Goal: Task Accomplishment & Management: Complete application form

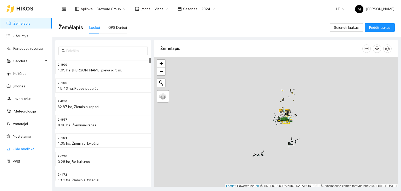
click at [20, 148] on link "Ūkio analitika" at bounding box center [24, 149] width 22 height 4
click at [26, 36] on link "Užduotys" at bounding box center [20, 36] width 15 height 4
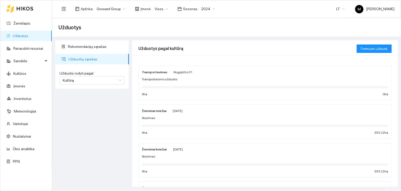
click at [203, 9] on span "2024" at bounding box center [208, 9] width 14 height 8
click at [207, 69] on div "2026" at bounding box center [204, 69] width 20 height 8
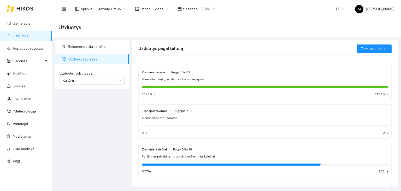
click at [188, 87] on div at bounding box center [265, 87] width 247 height 2
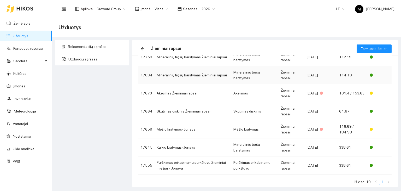
scroll to position [101, 0]
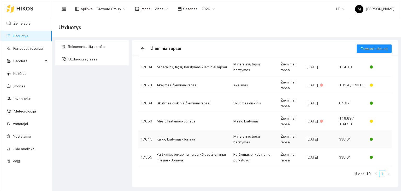
click at [193, 138] on td "Kalkių kratymas-Jonava" at bounding box center [193, 139] width 77 height 18
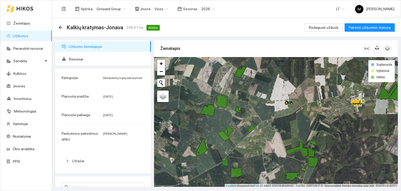
click at [24, 34] on link "Užduotys" at bounding box center [20, 36] width 15 height 4
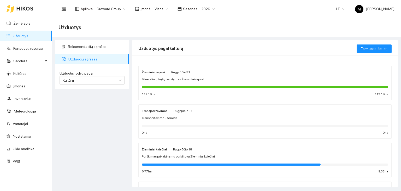
click at [185, 154] on span "Purškimas prikabinamu purkštuvu Žieminiai kviečiai" at bounding box center [178, 156] width 73 height 5
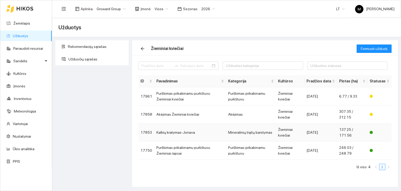
click at [184, 133] on td "Kalkių kratymas-Jonava" at bounding box center [190, 132] width 72 height 18
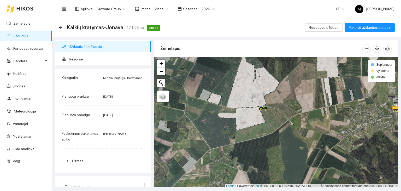
click at [24, 34] on link "Užduotys" at bounding box center [20, 36] width 15 height 4
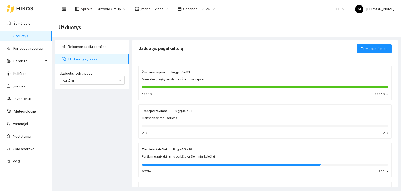
click at [202, 78] on div "Mineralinių trąšų barstymas Žieminiai rapsai" at bounding box center [265, 79] width 247 height 5
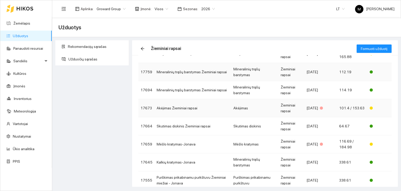
scroll to position [101, 0]
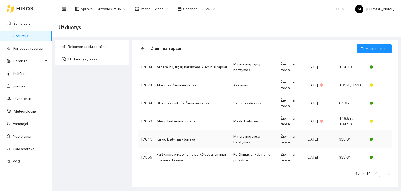
click at [198, 139] on td "Kalkių kratymas-Jonava" at bounding box center [193, 139] width 77 height 18
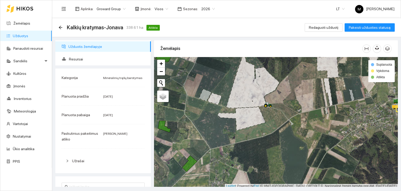
click at [248, 90] on icon at bounding box center [253, 80] width 53 height 55
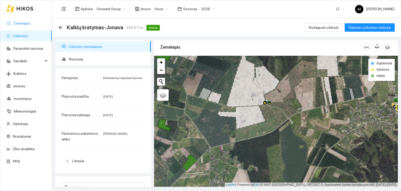
click at [20, 21] on link "Žemėlapis" at bounding box center [21, 23] width 17 height 4
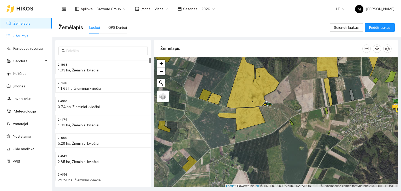
click at [26, 34] on link "Užduotys" at bounding box center [20, 36] width 15 height 4
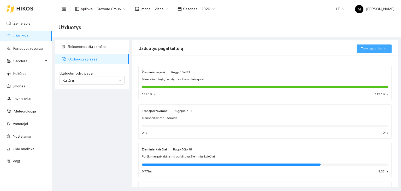
click at [369, 50] on span "Formuoti užduotį" at bounding box center [374, 49] width 27 height 6
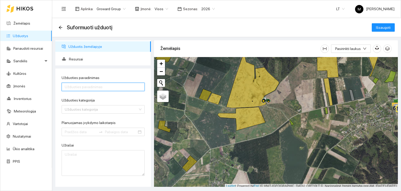
click at [78, 87] on input "Užduoties pavadinimas" at bounding box center [103, 87] width 83 height 8
type input "Kalkių kratymas-Jonava"
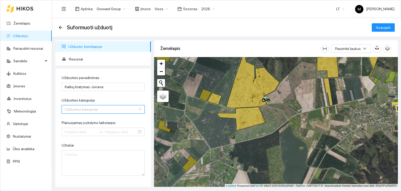
click at [93, 111] on input "Užduoties kategorija" at bounding box center [101, 109] width 73 height 8
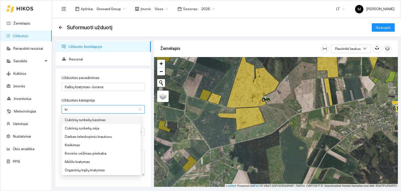
type input "k"
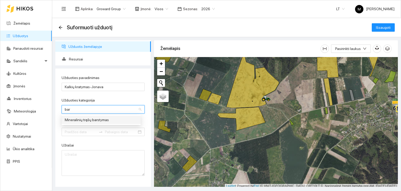
type input "bars"
click at [91, 123] on div "Mineralinių trąšų barstymas" at bounding box center [101, 119] width 79 height 8
click at [88, 130] on input "Planuojamas įvykdymo laikotarpis" at bounding box center [81, 132] width 32 height 6
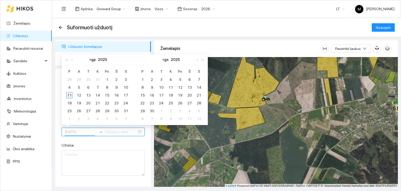
type input "[DATE]"
click at [70, 95] on div "11" at bounding box center [69, 95] width 6 height 6
type input "[DATE]"
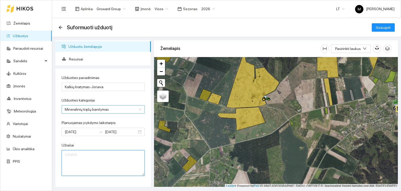
click at [83, 158] on textarea "Užrašai" at bounding box center [103, 163] width 83 height 26
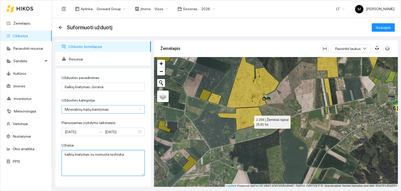
type textarea "kalkių kratymas su nomuota technika"
click at [250, 120] on icon at bounding box center [242, 119] width 48 height 24
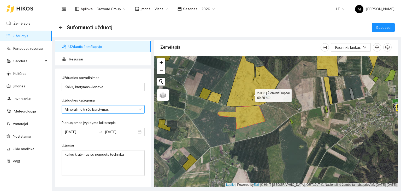
click at [251, 93] on icon at bounding box center [253, 79] width 53 height 55
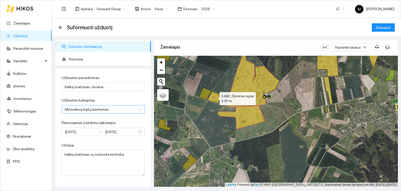
click at [218, 100] on icon at bounding box center [215, 97] width 14 height 12
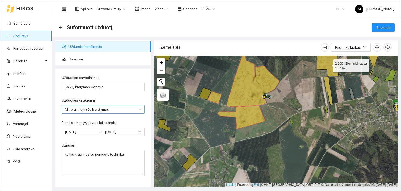
click at [334, 64] on icon at bounding box center [328, 65] width 22 height 21
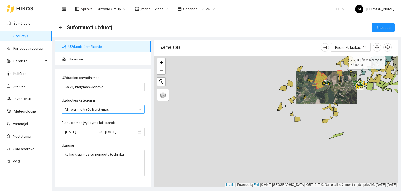
click at [344, 59] on icon at bounding box center [344, 60] width 15 height 13
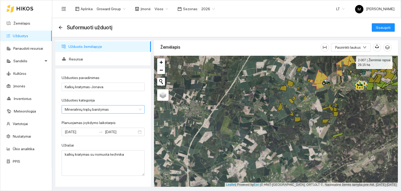
click at [351, 62] on icon at bounding box center [352, 61] width 8 height 12
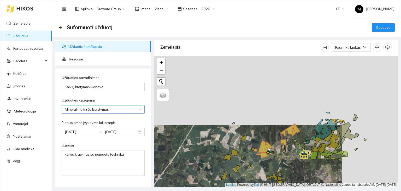
drag, startPoint x: 331, startPoint y: 68, endPoint x: 268, endPoint y: 141, distance: 96.2
click at [268, 141] on div at bounding box center [276, 121] width 244 height 131
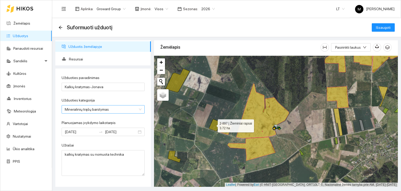
click at [213, 124] on icon at bounding box center [215, 125] width 13 height 12
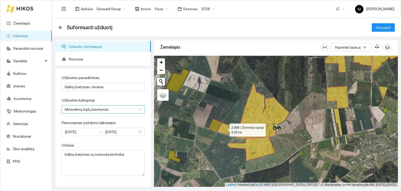
click at [227, 131] on icon at bounding box center [225, 129] width 14 height 12
click at [217, 126] on icon at bounding box center [215, 125] width 13 height 12
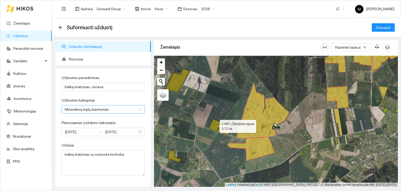
click at [213, 124] on icon at bounding box center [215, 125] width 13 height 12
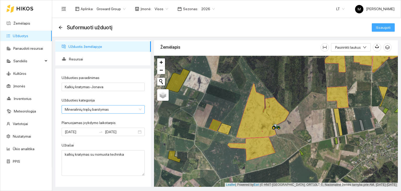
click at [375, 28] on button "Išsaugoti" at bounding box center [383, 27] width 23 height 8
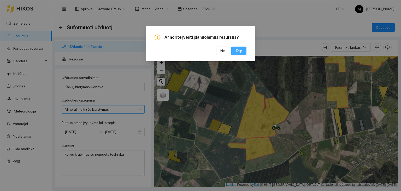
click at [236, 51] on span "Taip" at bounding box center [239, 51] width 7 height 6
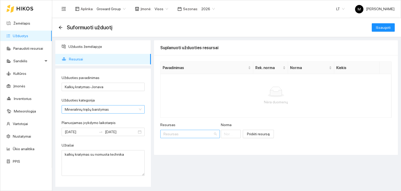
click at [177, 133] on input "Resursas" at bounding box center [189, 134] width 50 height 8
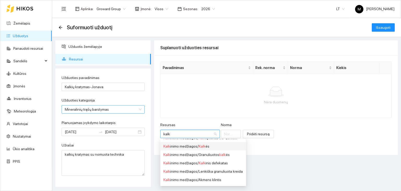
scroll to position [22, 0]
type input "kalkė"
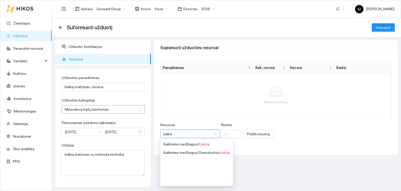
scroll to position [0, 0]
click at [189, 143] on div "Kalkinimo medžiagos / [PERSON_NAME] s" at bounding box center [197, 144] width 66 height 6
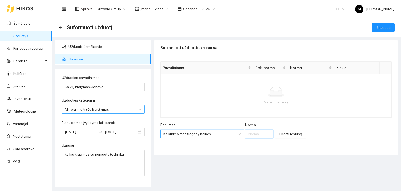
click at [245, 131] on input "Norma" at bounding box center [259, 134] width 28 height 8
type input "2"
type input "4000"
click at [280, 134] on span "Pridėti resursą" at bounding box center [291, 134] width 23 height 6
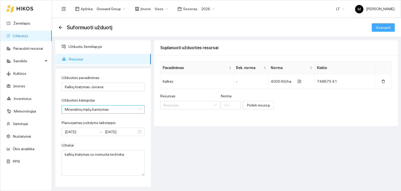
click at [386, 28] on span "Išsaugoti" at bounding box center [383, 28] width 15 height 6
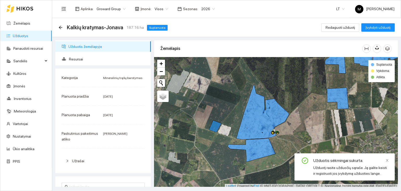
click at [382, 32] on div "Kalkių kratymas-Jonava 187.16 ha Suplanuota Redaguoti užduotį Įvykdyti užduotį" at bounding box center [227, 27] width 337 height 10
click at [382, 26] on span "Įvykdyti užduotį" at bounding box center [378, 28] width 25 height 6
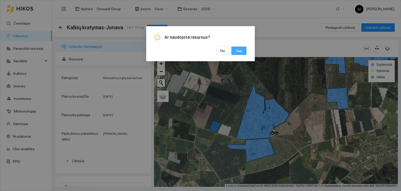
click at [241, 50] on span "Taip" at bounding box center [239, 51] width 7 height 6
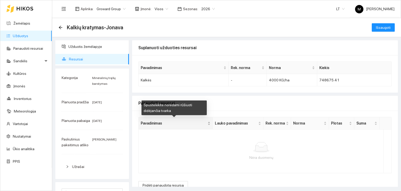
scroll to position [8, 0]
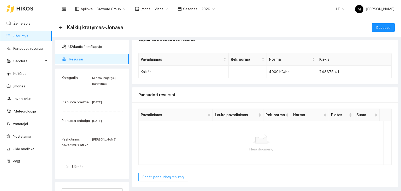
click at [154, 179] on button "Pridėti panaudotą resursą" at bounding box center [163, 176] width 50 height 8
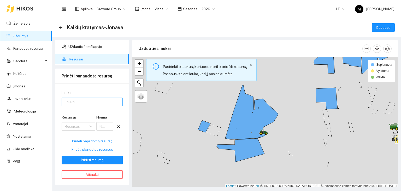
click at [95, 102] on div at bounding box center [89, 101] width 53 height 6
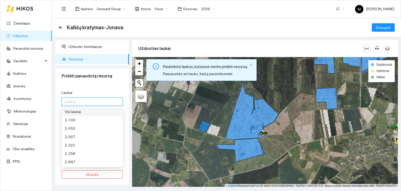
click at [92, 113] on div "Visi laukai" at bounding box center [92, 112] width 55 height 6
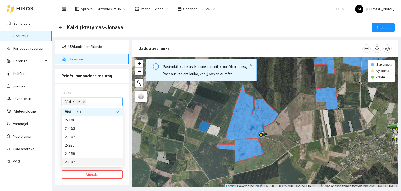
click at [96, 187] on main "Kalkių kratymas-Jonava Išsaugoti Užduotis žemėlapyje Resursai Pridėti panaudotą…" at bounding box center [226, 104] width 349 height 173
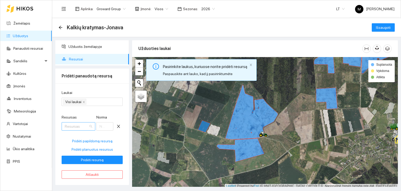
click at [79, 128] on input "Resursas" at bounding box center [77, 126] width 24 height 8
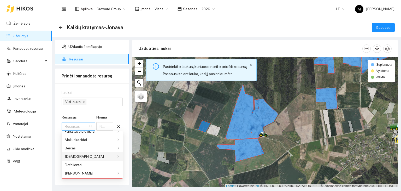
scroll to position [0, 0]
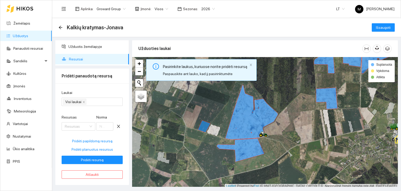
click at [83, 113] on form "Laukai Visi laukai Resursas Resursas Norma Pridėti papildomą resursą Pridėti pl…" at bounding box center [92, 127] width 61 height 74
click at [95, 160] on span "Pridėti resursą" at bounding box center [92, 160] width 23 height 6
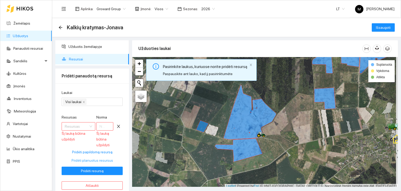
click at [88, 158] on span "Pridėti planuotus resursus" at bounding box center [93, 160] width 42 height 6
type input "4000"
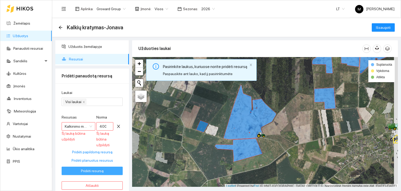
click at [94, 171] on span "Pridėti resursą" at bounding box center [92, 171] width 23 height 6
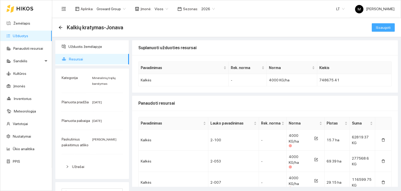
click at [379, 26] on span "Išsaugoti" at bounding box center [383, 28] width 15 height 6
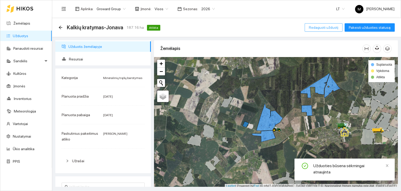
click at [334, 27] on span "Redaguoti užduotį" at bounding box center [324, 28] width 30 height 6
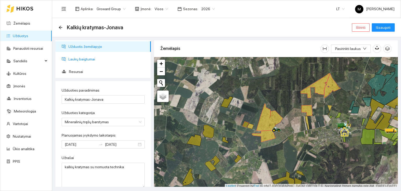
click at [101, 59] on span "Laukų baigtumai" at bounding box center [107, 59] width 78 height 10
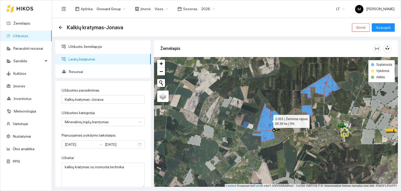
click at [270, 122] on icon at bounding box center [270, 116] width 26 height 27
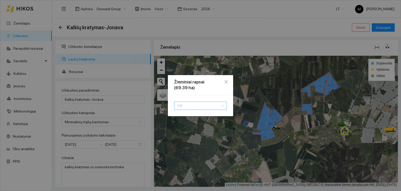
click at [189, 106] on span "0 %" at bounding box center [200, 106] width 47 height 8
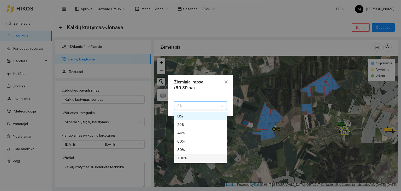
click at [185, 155] on div "100 %" at bounding box center [200, 158] width 47 height 6
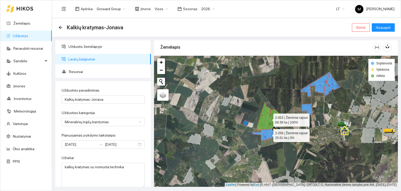
click at [269, 134] on icon at bounding box center [264, 135] width 24 height 12
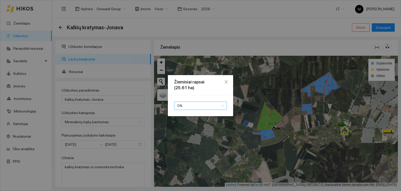
click at [190, 102] on span "0 %" at bounding box center [200, 106] width 47 height 8
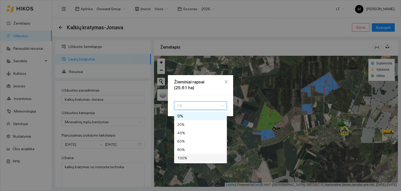
click at [183, 158] on div "100 %" at bounding box center [200, 158] width 47 height 6
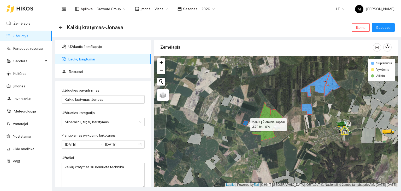
click at [246, 124] on icon at bounding box center [246, 123] width 6 height 6
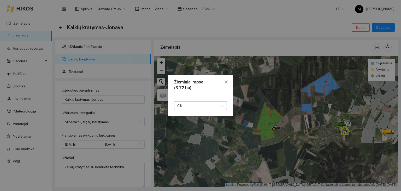
click at [199, 105] on span "0 %" at bounding box center [200, 106] width 47 height 8
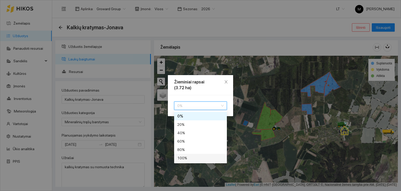
click at [196, 157] on div "100 %" at bounding box center [200, 158] width 47 height 6
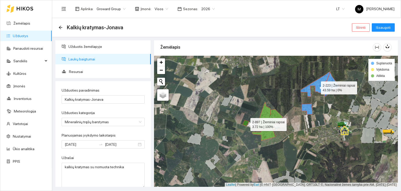
click at [317, 86] on icon at bounding box center [315, 84] width 29 height 25
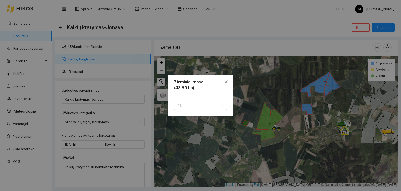
click at [197, 106] on span "0 %" at bounding box center [200, 106] width 47 height 8
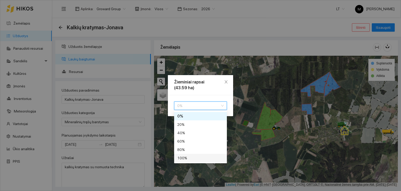
click at [197, 156] on div "100 %" at bounding box center [200, 158] width 47 height 6
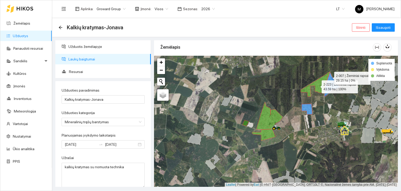
click at [329, 77] on icon at bounding box center [332, 84] width 16 height 24
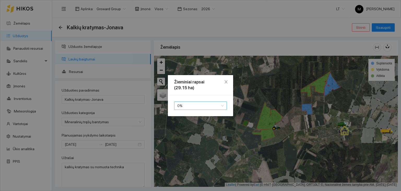
click at [200, 104] on span "0 %" at bounding box center [200, 106] width 47 height 8
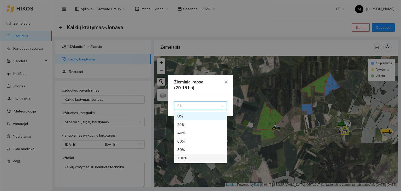
click at [181, 159] on div "100 %" at bounding box center [200, 158] width 47 height 6
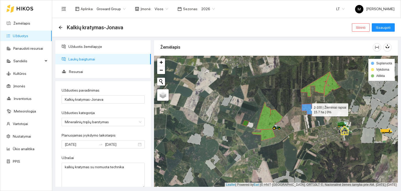
click at [307, 108] on icon at bounding box center [307, 109] width 11 height 11
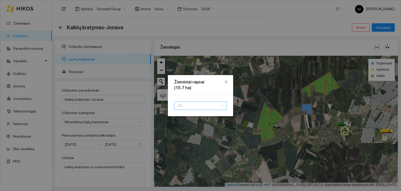
click at [180, 105] on span "0 %" at bounding box center [200, 106] width 47 height 8
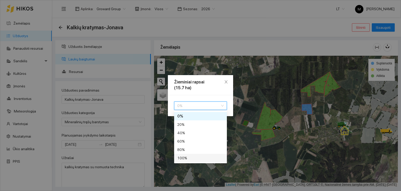
click at [183, 159] on div "100 %" at bounding box center [200, 158] width 47 height 6
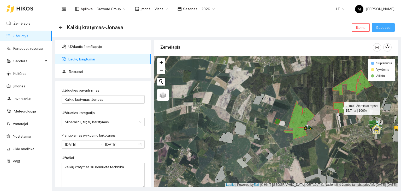
click at [384, 28] on span "Išsaugoti" at bounding box center [383, 28] width 15 height 6
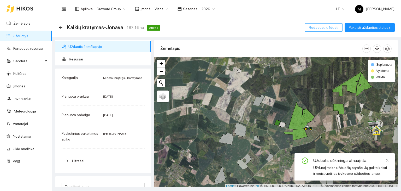
click at [335, 30] on span "Redaguoti užduotį" at bounding box center [324, 28] width 30 height 6
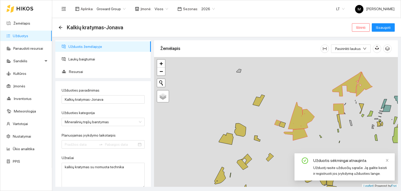
type input "[DATE]"
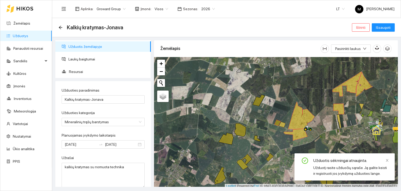
click at [281, 127] on div at bounding box center [276, 122] width 244 height 131
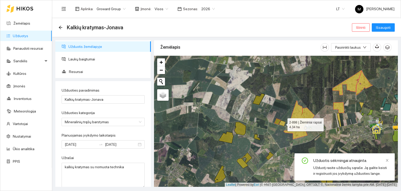
click at [283, 123] on icon at bounding box center [282, 123] width 7 height 6
click at [375, 28] on button "Išsaugoti" at bounding box center [383, 27] width 23 height 8
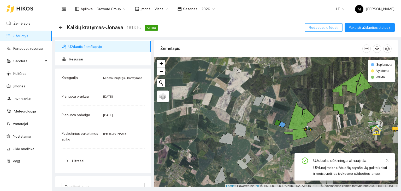
click at [322, 26] on span "Redaguoti užduotį" at bounding box center [324, 28] width 30 height 6
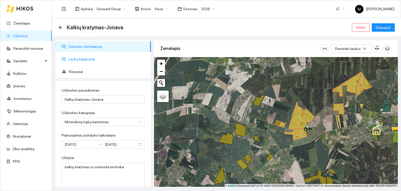
click at [82, 60] on span "Laukų baigtumai" at bounding box center [107, 59] width 78 height 10
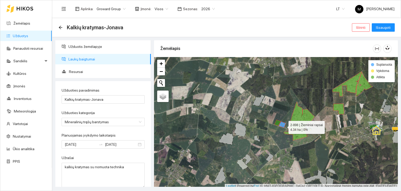
click at [284, 126] on icon at bounding box center [282, 124] width 7 height 6
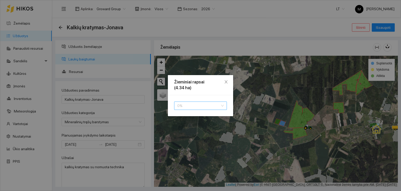
click at [197, 106] on span "0 %" at bounding box center [200, 106] width 47 height 8
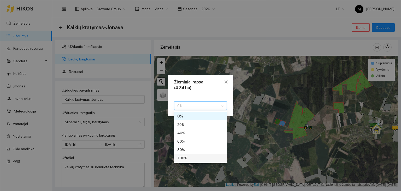
click at [183, 155] on div "100 %" at bounding box center [200, 158] width 47 height 6
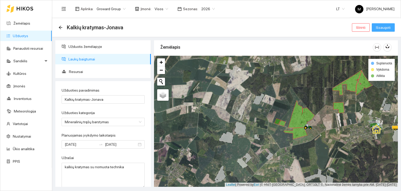
click at [387, 26] on span "Išsaugoti" at bounding box center [383, 28] width 15 height 6
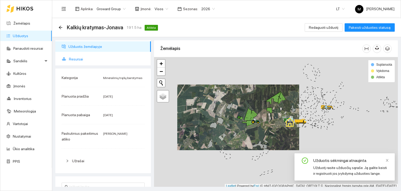
click at [86, 54] on span "Resursai" at bounding box center [108, 59] width 78 height 10
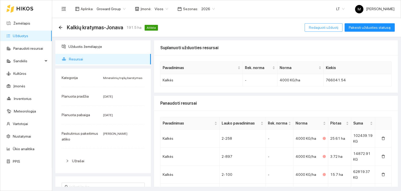
click at [331, 23] on button "Redaguoti užduotį" at bounding box center [324, 27] width 38 height 8
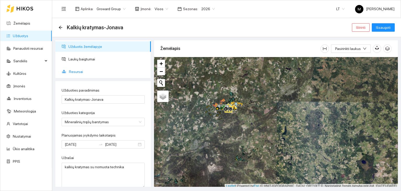
click at [89, 70] on span "Resursai" at bounding box center [108, 71] width 78 height 10
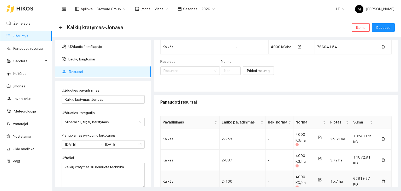
scroll to position [125, 0]
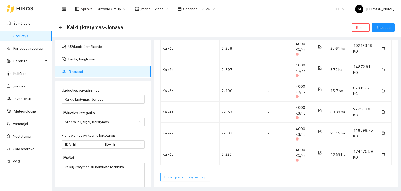
click at [171, 178] on span "Pridėti panaudotą resursą" at bounding box center [185, 177] width 41 height 6
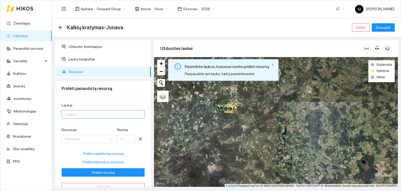
click at [85, 116] on div at bounding box center [100, 114] width 75 height 6
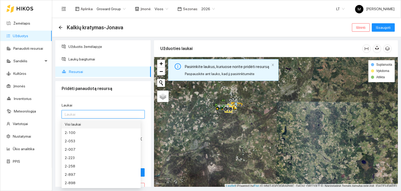
click at [82, 125] on div "Visi laukai" at bounding box center [101, 124] width 73 height 6
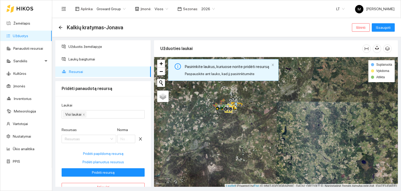
click at [120, 106] on div "Laukai" at bounding box center [103, 106] width 83 height 8
click at [103, 161] on span "Pridėti planuotus resursus" at bounding box center [104, 162] width 42 height 6
type input "4000"
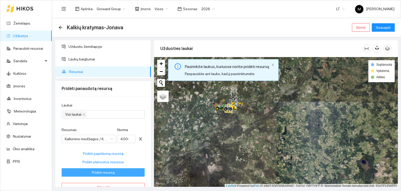
click at [104, 172] on span "Pridėti resursą" at bounding box center [103, 172] width 23 height 6
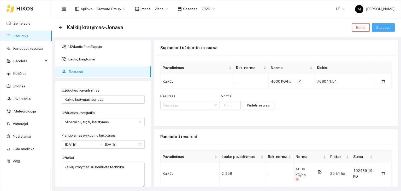
click at [386, 24] on button "Išsaugoti" at bounding box center [383, 27] width 23 height 8
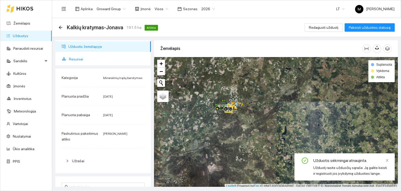
click at [76, 61] on span "Resursai" at bounding box center [108, 59] width 78 height 10
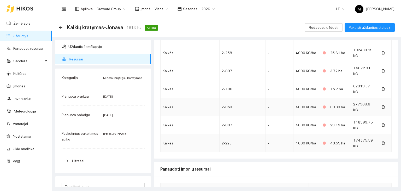
scroll to position [130, 0]
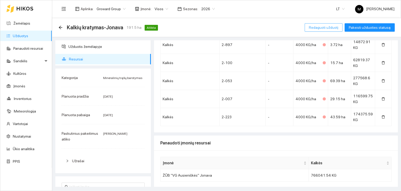
click at [319, 23] on button "Redaguoti užduotį" at bounding box center [324, 27] width 38 height 8
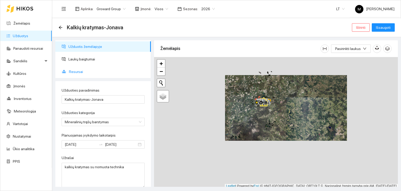
click at [89, 71] on span "Resursai" at bounding box center [108, 71] width 78 height 10
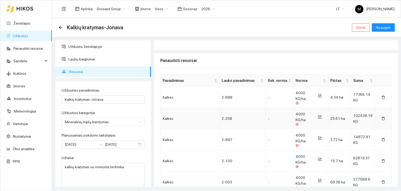
scroll to position [78, 0]
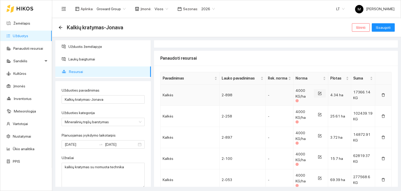
click at [318, 92] on icon "form" at bounding box center [320, 93] width 4 height 4
click at [318, 114] on icon "form" at bounding box center [319, 113] width 3 height 3
click at [319, 92] on icon "form" at bounding box center [320, 93] width 4 height 4
click at [300, 95] on input "4000" at bounding box center [304, 93] width 12 height 8
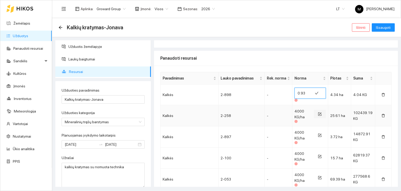
type input "0.93"
click at [319, 112] on icon "form" at bounding box center [320, 113] width 2 height 2
click at [307, 113] on input "4001" at bounding box center [304, 114] width 12 height 8
type input "4002"
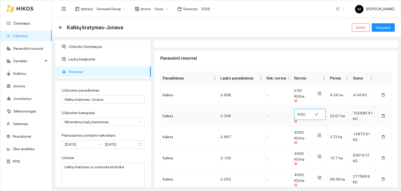
click at [307, 113] on input "4002" at bounding box center [304, 114] width 12 height 8
click at [300, 114] on input "4002" at bounding box center [304, 114] width 12 height 8
type input "4000"
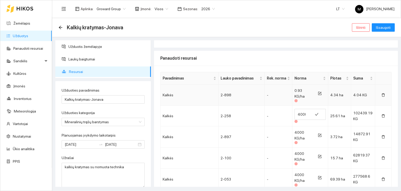
click at [297, 86] on td "0.93 KG/ha" at bounding box center [311, 94] width 36 height 21
click at [318, 94] on icon "form" at bounding box center [320, 93] width 4 height 4
click at [299, 94] on input "0.93" at bounding box center [304, 93] width 12 height 8
type input "923"
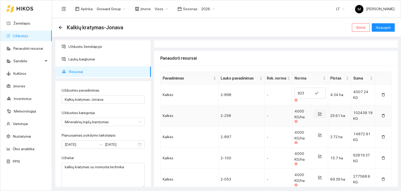
click at [315, 116] on button "button" at bounding box center [320, 114] width 12 height 8
click at [318, 133] on icon "form" at bounding box center [320, 135] width 4 height 4
click at [311, 131] on button "button" at bounding box center [317, 135] width 12 height 8
click at [318, 135] on icon "form" at bounding box center [320, 136] width 4 height 4
click at [302, 131] on input "4000" at bounding box center [304, 135] width 12 height 8
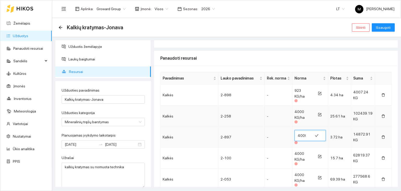
click at [303, 131] on input "4000" at bounding box center [304, 135] width 12 height 8
type input "1075"
click at [309, 147] on td "4000 KG/ha" at bounding box center [311, 157] width 36 height 21
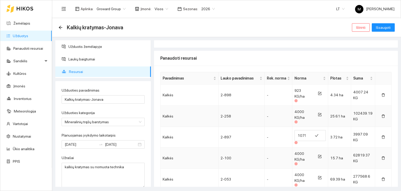
scroll to position [105, 0]
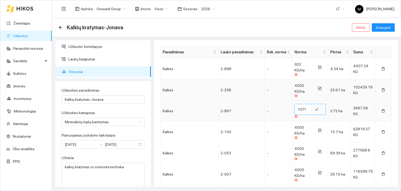
click at [316, 107] on icon "check" at bounding box center [317, 109] width 4 height 4
click at [316, 112] on button "button" at bounding box center [320, 109] width 12 height 8
click at [303, 107] on input "1075" at bounding box center [304, 109] width 12 height 8
type input "1075"
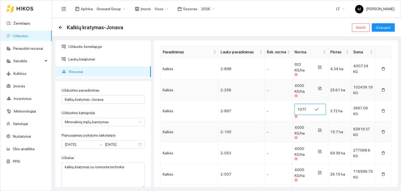
scroll to position [0, 0]
click at [311, 121] on td "4000 KG/ha" at bounding box center [311, 131] width 36 height 21
click at [319, 128] on icon "form" at bounding box center [320, 130] width 4 height 4
click at [298, 128] on input "4000" at bounding box center [304, 130] width 12 height 8
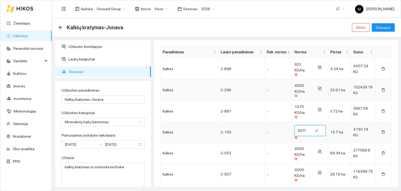
scroll to position [0, 0]
type input "2675"
click at [303, 150] on div "4000 KG/ha" at bounding box center [303, 151] width 17 height 11
click at [318, 149] on icon "form" at bounding box center [320, 151] width 4 height 4
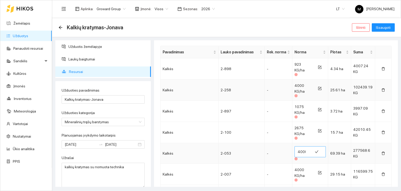
click at [300, 148] on input "4000" at bounding box center [304, 151] width 12 height 8
type input "3993"
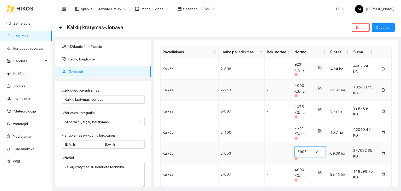
click at [306, 158] on td "3993" at bounding box center [311, 153] width 36 height 21
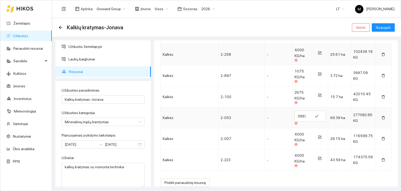
scroll to position [142, 0]
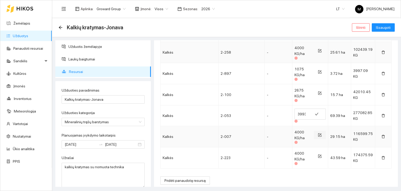
click at [318, 133] on icon "form" at bounding box center [320, 135] width 4 height 4
click at [303, 132] on input "4000" at bounding box center [304, 135] width 12 height 8
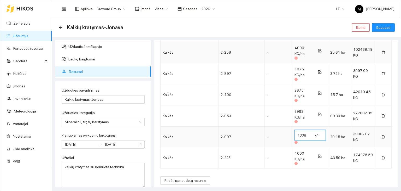
type input "1338"
click at [306, 136] on span "1338" at bounding box center [310, 135] width 31 height 11
click at [306, 147] on td "4000 KG/ha" at bounding box center [311, 157] width 36 height 21
click at [318, 154] on icon "form" at bounding box center [320, 156] width 4 height 4
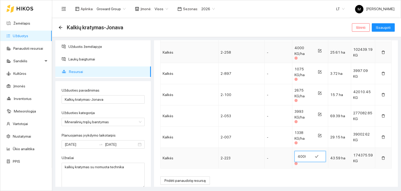
click at [302, 152] on input "4000" at bounding box center [304, 156] width 12 height 8
type input "3755"
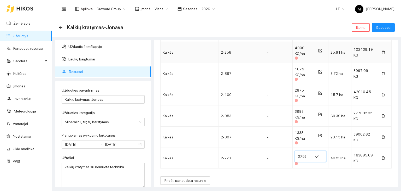
click at [314, 166] on div "Pavadinimas Lauko pavadinimas Rek. [PERSON_NAME] Suma Kalkės 2-898 - 923 KG/ha …" at bounding box center [276, 96] width 244 height 189
click at [381, 27] on span "Išsaugoti" at bounding box center [383, 28] width 15 height 6
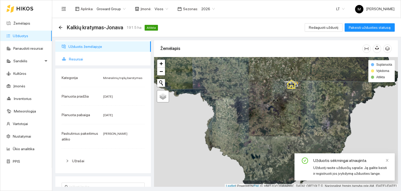
click at [88, 61] on span "Resursai" at bounding box center [108, 59] width 78 height 10
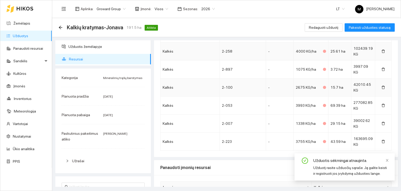
scroll to position [130, 0]
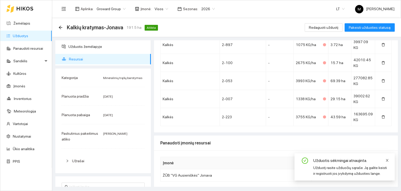
click at [387, 159] on icon "close" at bounding box center [388, 160] width 4 height 4
